Goal: Find specific page/section: Find specific page/section

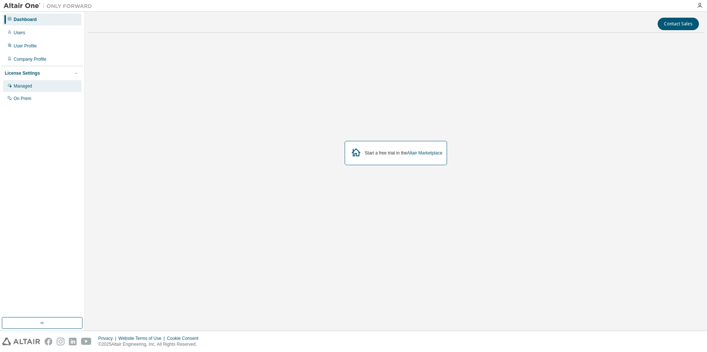
click at [30, 88] on div "Managed" at bounding box center [23, 86] width 18 height 6
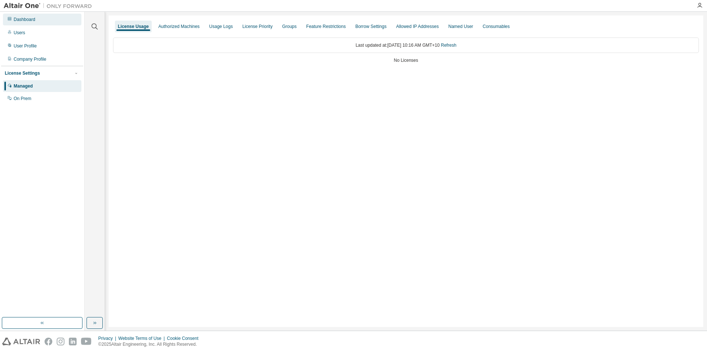
click at [24, 18] on div "Dashboard" at bounding box center [25, 20] width 22 height 6
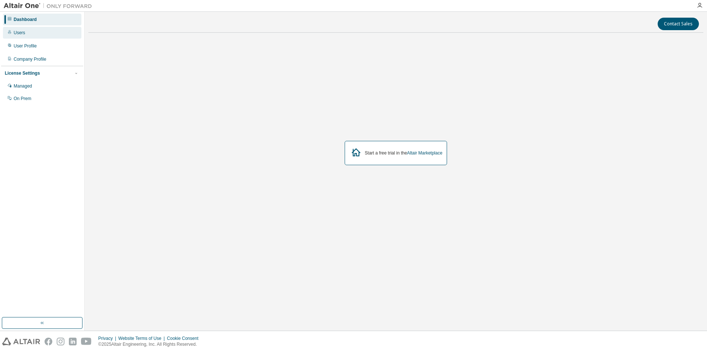
click at [21, 33] on div "Users" at bounding box center [19, 33] width 11 height 6
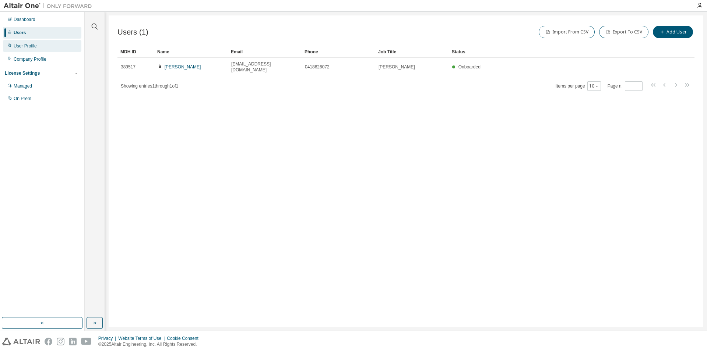
click at [26, 49] on div "User Profile" at bounding box center [25, 46] width 23 height 6
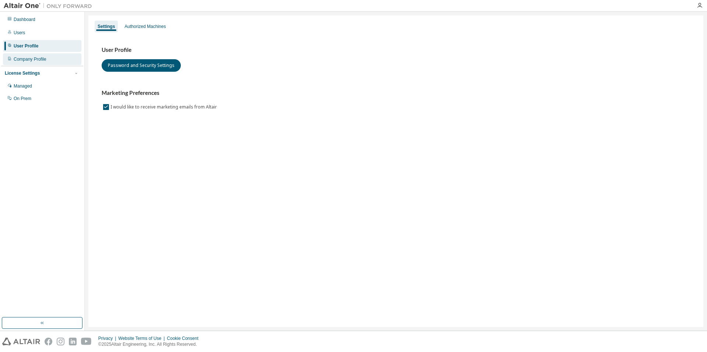
click at [32, 61] on div "Company Profile" at bounding box center [30, 59] width 33 height 6
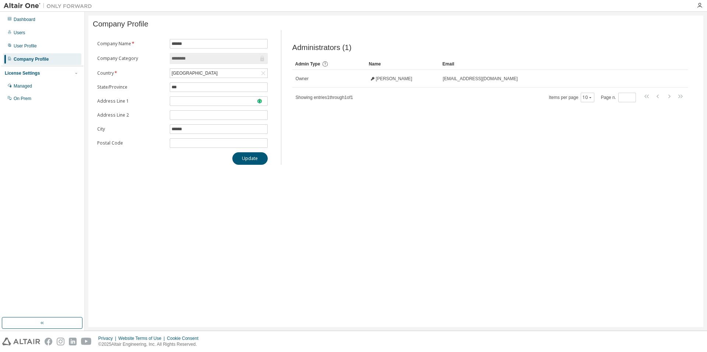
click at [30, 73] on div "License Settings" at bounding box center [22, 73] width 35 height 6
click at [25, 78] on div "License Settings Managed On Prem" at bounding box center [42, 73] width 82 height 14
click at [700, 6] on icon "button" at bounding box center [700, 6] width 6 height 6
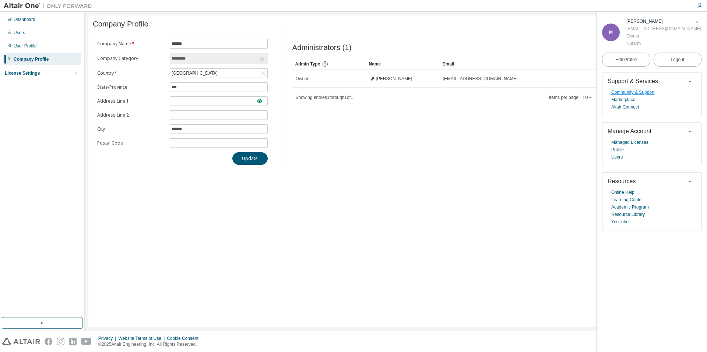
click at [641, 94] on link "Community & Support" at bounding box center [632, 92] width 43 height 7
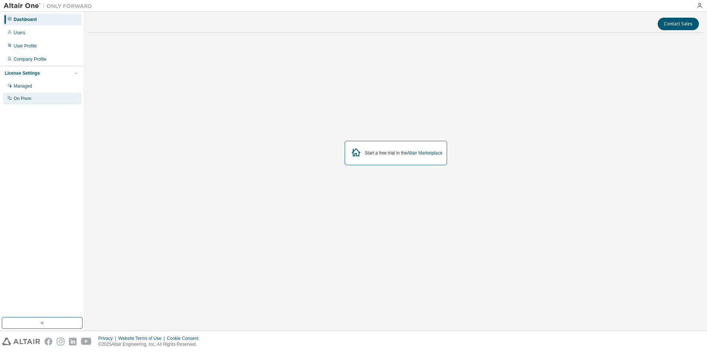
click at [28, 98] on div "On Prem" at bounding box center [23, 99] width 18 height 6
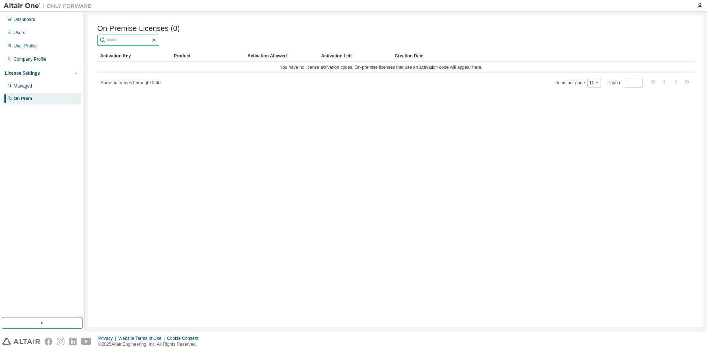
click at [144, 39] on input "text" at bounding box center [128, 39] width 44 height 7
type input "*********"
